Goal: Transaction & Acquisition: Purchase product/service

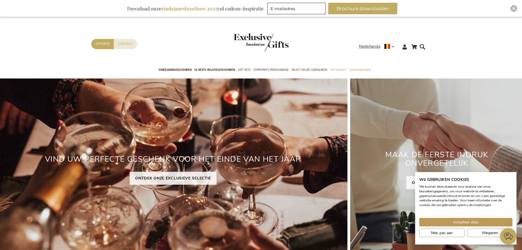
click at [473, 36] on div "Winkelwagen Winkelwagen Sluiten U heeft geen product(en) in uw winkelwagen. Ga …" at bounding box center [261, 48] width 522 height 30
click at [512, 8] on div "Close" at bounding box center [513, 8] width 7 height 7
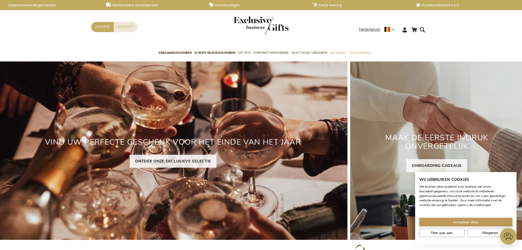
click at [461, 222] on span "Accepteer alles" at bounding box center [466, 222] width 26 height 6
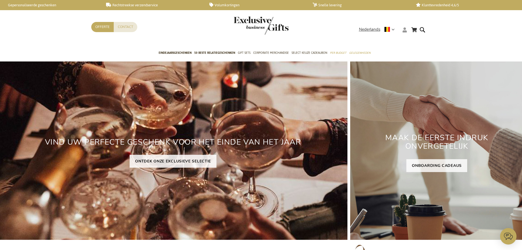
click at [404, 29] on icon at bounding box center [404, 29] width 4 height 5
click at [407, 41] on link "Login" at bounding box center [408, 40] width 10 height 5
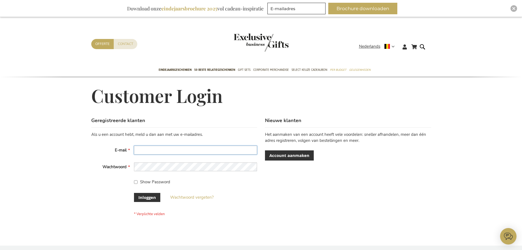
click at [152, 149] on input "E-mail" at bounding box center [195, 149] width 123 height 9
type input "[EMAIL_ADDRESS][DOMAIN_NAME]"
click at [67, 156] on div "Winkelwagen Winkelwagen Sluiten U heeft geen product(en) in uw winkelwagen. Ga …" at bounding box center [261, 249] width 522 height 465
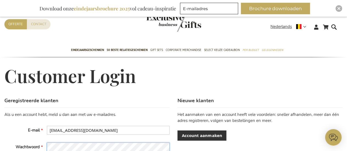
scroll to position [82, 0]
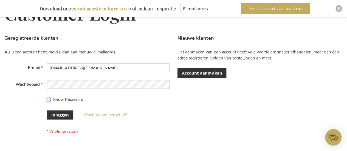
click at [47, 98] on input "Show Password" at bounding box center [49, 100] width 4 height 4
checkbox input "true"
click at [54, 114] on span "Inloggen" at bounding box center [60, 115] width 18 height 6
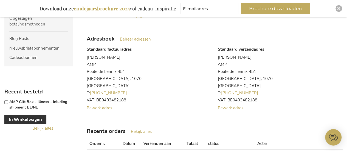
scroll to position [137, 0]
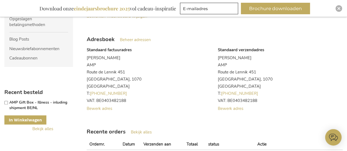
type input "[EMAIL_ADDRESS][DOMAIN_NAME]"
click at [23, 120] on span "In Winkelwagen" at bounding box center [25, 120] width 33 height 6
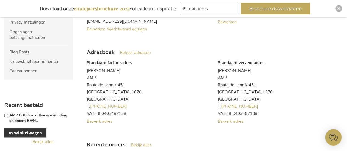
scroll to position [164, 0]
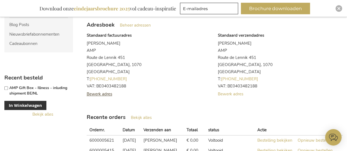
type input "[EMAIL_ADDRESS][DOMAIN_NAME]"
click at [107, 93] on span "Bewerk adres" at bounding box center [99, 93] width 25 height 5
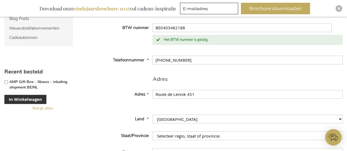
scroll to position [164, 0]
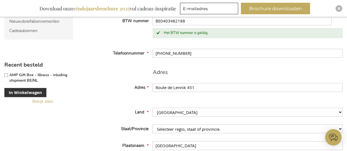
type input "[EMAIL_ADDRESS][DOMAIN_NAME]"
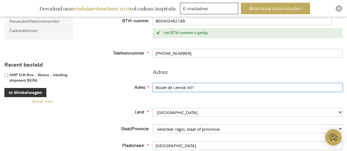
drag, startPoint x: 196, startPoint y: 87, endPoint x: 146, endPoint y: 96, distance: 51.2
click at [146, 96] on fieldset "Adres Adres Street Address: Line 1 Route de Lennik 451 Land België Duitsland Fr…" at bounding box center [215, 140] width 256 height 142
type input "VILVOORDSESTEENWEG 233"
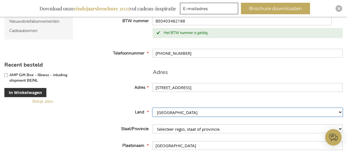
click at [193, 110] on select "België Duitsland Frankrijk Italië Luxemburg Nederland Oostenrijk" at bounding box center [247, 112] width 190 height 9
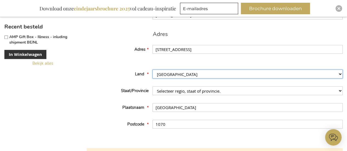
scroll to position [219, 0]
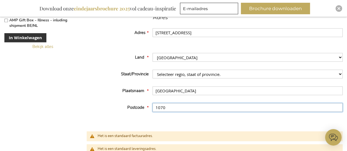
drag, startPoint x: 171, startPoint y: 108, endPoint x: 136, endPoint y: 105, distance: 34.4
click at [136, 106] on div "Postcode 1070" at bounding box center [215, 107] width 256 height 9
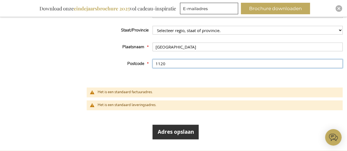
scroll to position [274, 0]
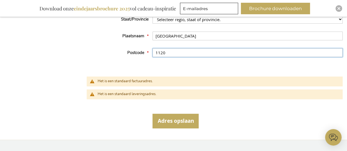
type input "1120"
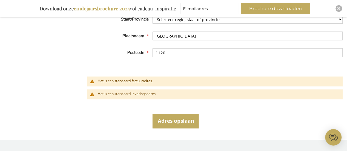
click at [183, 119] on span "Adres opslaan" at bounding box center [175, 120] width 36 height 7
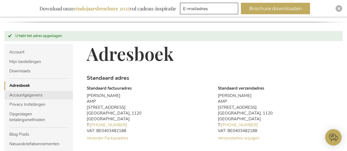
type input "[EMAIL_ADDRESS][DOMAIN_NAME]"
click at [33, 94] on link "Accountgegevens" at bounding box center [38, 95] width 68 height 8
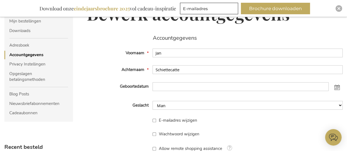
scroll to position [110, 0]
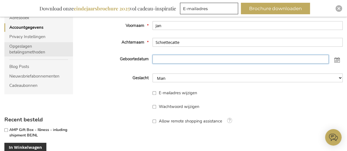
type input "[EMAIL_ADDRESS][DOMAIN_NAME]"
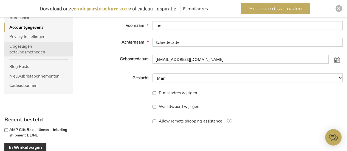
type input "[EMAIL_ADDRESS][DOMAIN_NAME]"
click at [22, 50] on link "Opgeslagen betalingsmethoden" at bounding box center [38, 49] width 68 height 15
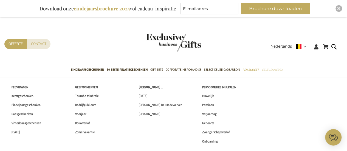
type input "[EMAIL_ADDRESS][DOMAIN_NAME]"
click at [273, 68] on span "Gelegenheden" at bounding box center [271, 70] width 21 height 6
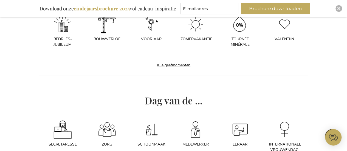
scroll to position [329, 0]
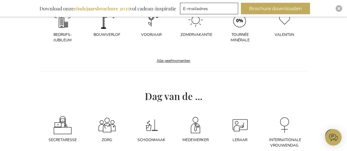
type input "[EMAIL_ADDRESS][DOMAIN_NAME]"
click at [175, 61] on link "Alle geefmomenten" at bounding box center [173, 60] width 45 height 13
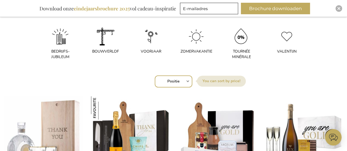
scroll to position [192, 0]
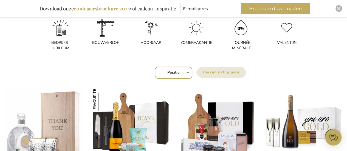
type input "[EMAIL_ADDRESS][DOMAIN_NAME]"
click at [188, 71] on div "Sorteer op Positie Best Sellers Meest bekeken Nieuw Biggest Saving Price: low t…" at bounding box center [173, 71] width 332 height 13
click at [187, 73] on select "Positie Best Sellers Meest bekeken Nieuw Biggest Saving Price: low to high Pric…" at bounding box center [173, 73] width 38 height 12
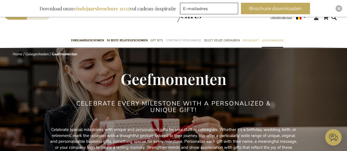
scroll to position [0, 0]
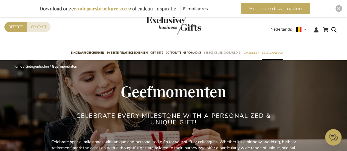
click at [231, 53] on span "Select Keuze Cadeaubon" at bounding box center [222, 53] width 36 height 6
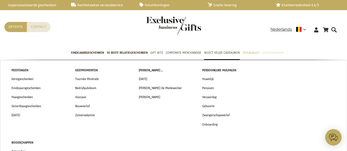
type input "[EMAIL_ADDRESS][DOMAIN_NAME]"
click at [272, 51] on span "Gelegenheden" at bounding box center [271, 53] width 21 height 6
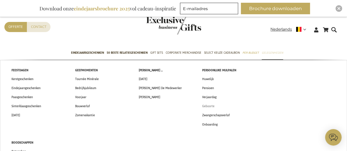
type input "[EMAIL_ADDRESS][DOMAIN_NAME]"
click at [208, 107] on span "Geboorte" at bounding box center [208, 106] width 12 height 6
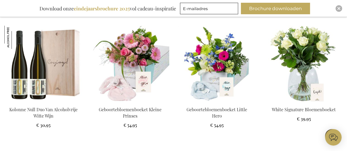
scroll to position [466, 0]
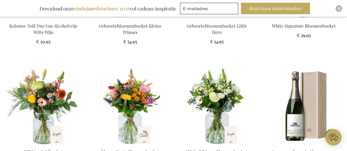
scroll to position [575, 0]
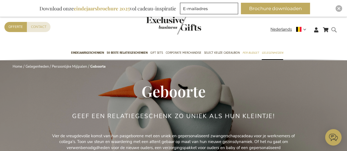
type input "jan.schiettecatte@ampnet.be"
click at [334, 28] on form "Search Search" at bounding box center [334, 34] width 5 height 16
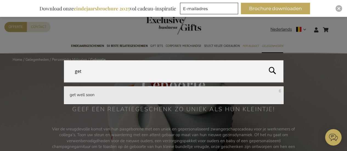
click at [80, 93] on span "get well soon" at bounding box center [82, 94] width 25 height 5
type input "get well soon"
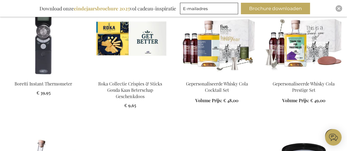
scroll to position [425, 0]
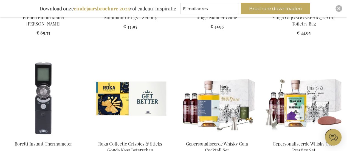
scroll to position [370, 0]
